Goal: Task Accomplishment & Management: Manage account settings

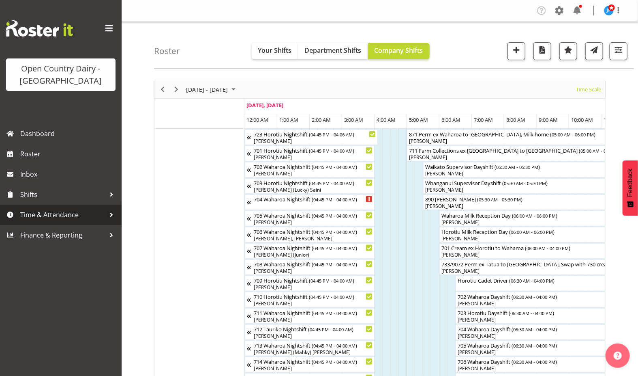
click at [60, 210] on span "Time & Attendance" at bounding box center [62, 214] width 85 height 12
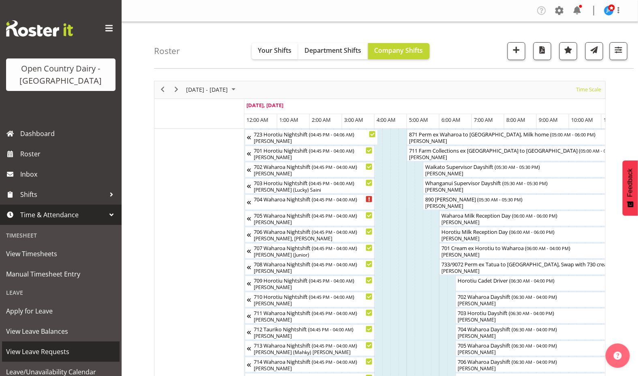
click at [49, 351] on span "View Leave Requests" at bounding box center [61, 351] width 110 height 12
